Goal: Transaction & Acquisition: Purchase product/service

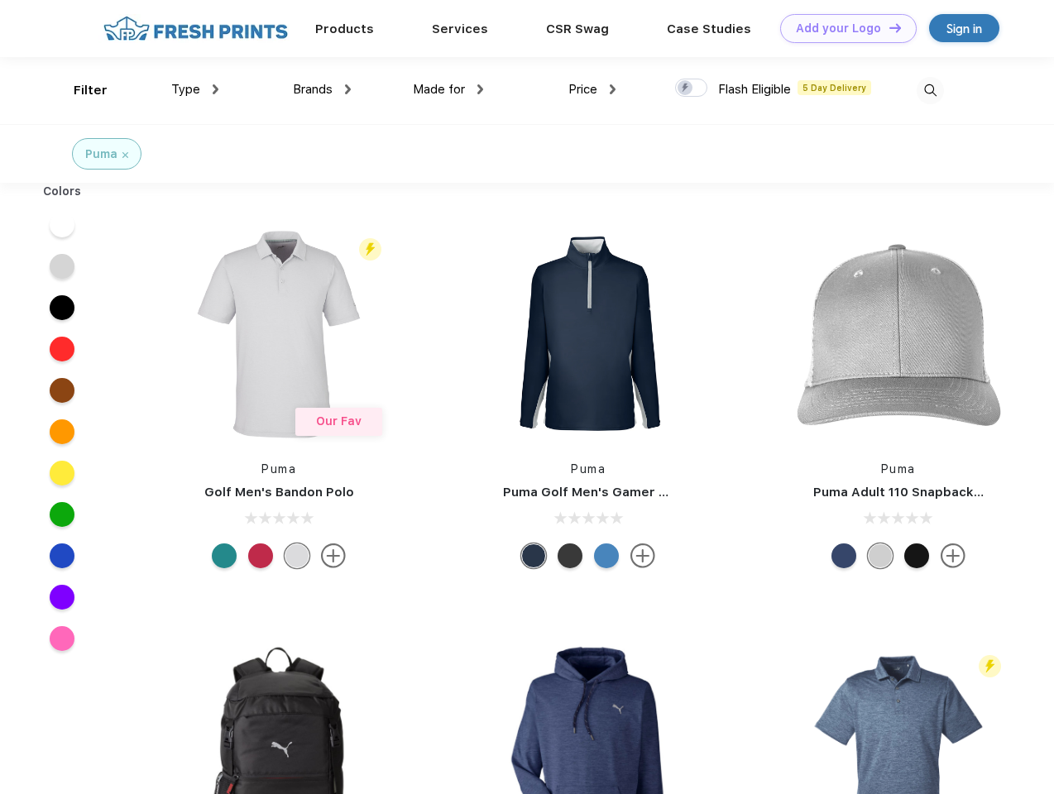
click at [842, 28] on link "Add your Logo Design Tool" at bounding box center [848, 28] width 136 height 29
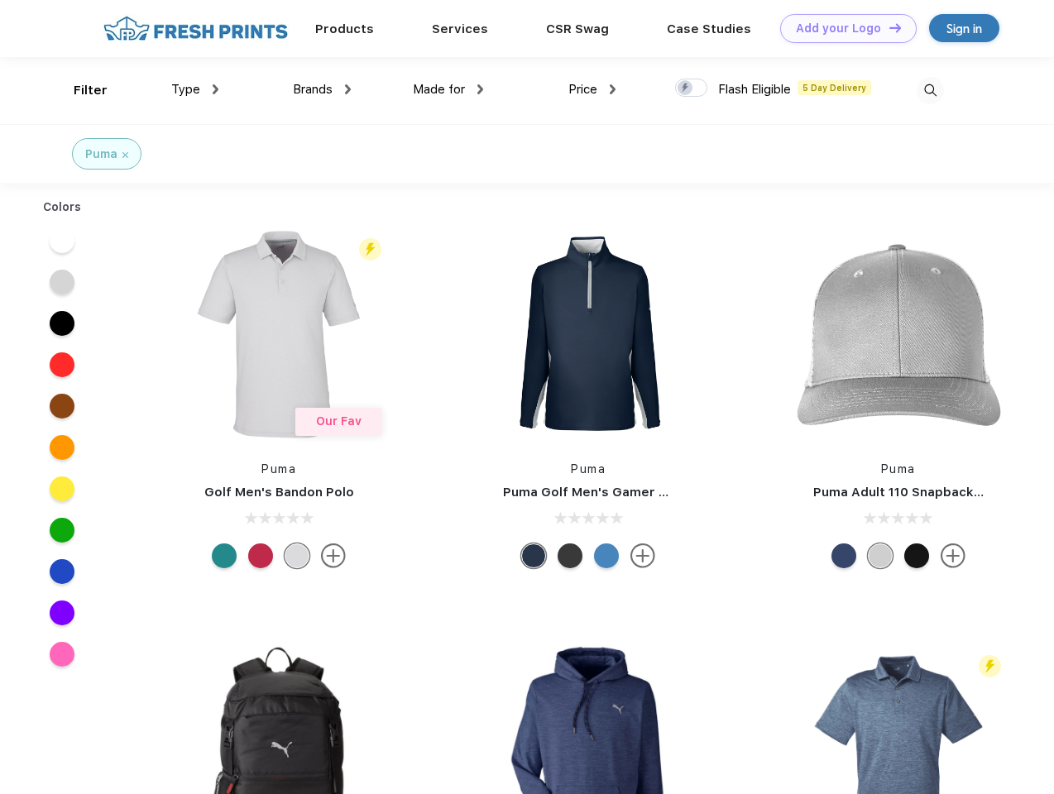
click at [0, 0] on div "Design Tool" at bounding box center [0, 0] width 0 height 0
click at [887, 27] on link "Add your Logo Design Tool" at bounding box center [848, 28] width 136 height 29
click at [79, 90] on div "Filter" at bounding box center [91, 90] width 34 height 19
click at [195, 89] on span "Type" at bounding box center [185, 89] width 29 height 15
click at [322, 89] on span "Brands" at bounding box center [313, 89] width 40 height 15
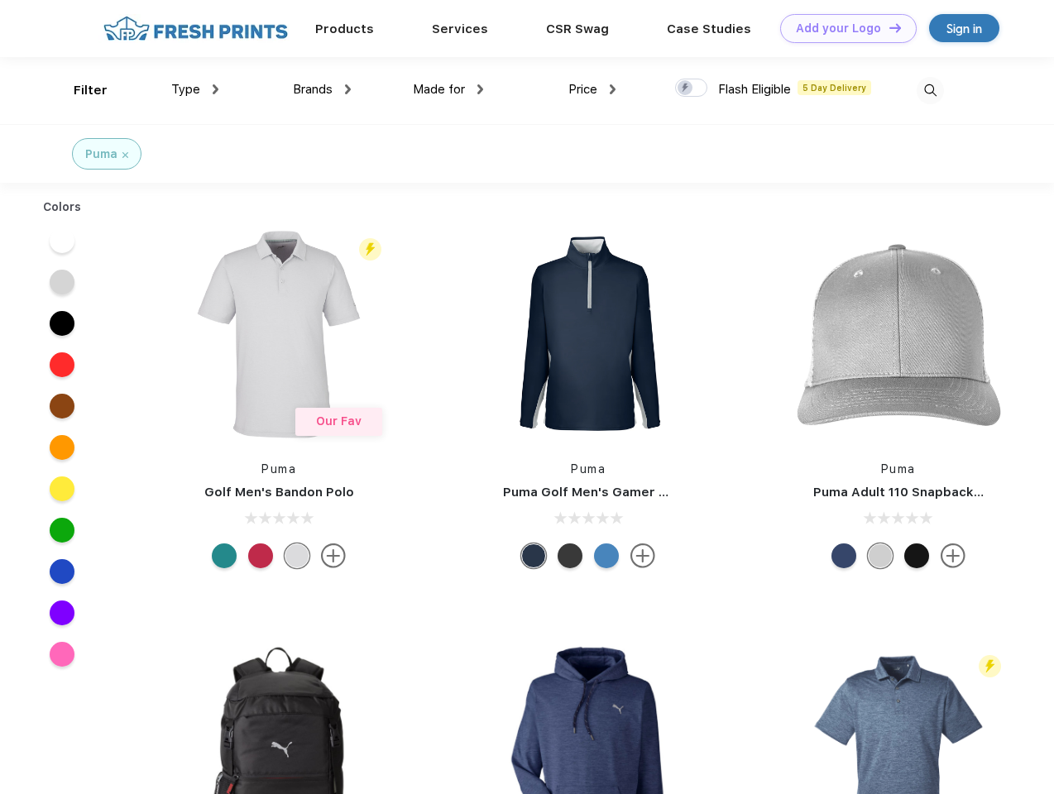
click at [448, 89] on span "Made for" at bounding box center [439, 89] width 52 height 15
click at [592, 89] on span "Price" at bounding box center [582, 89] width 29 height 15
click at [691, 88] on div at bounding box center [691, 88] width 32 height 18
click at [686, 88] on input "checkbox" at bounding box center [680, 83] width 11 height 11
click at [930, 90] on img at bounding box center [929, 90] width 27 height 27
